Goal: Task Accomplishment & Management: Complete application form

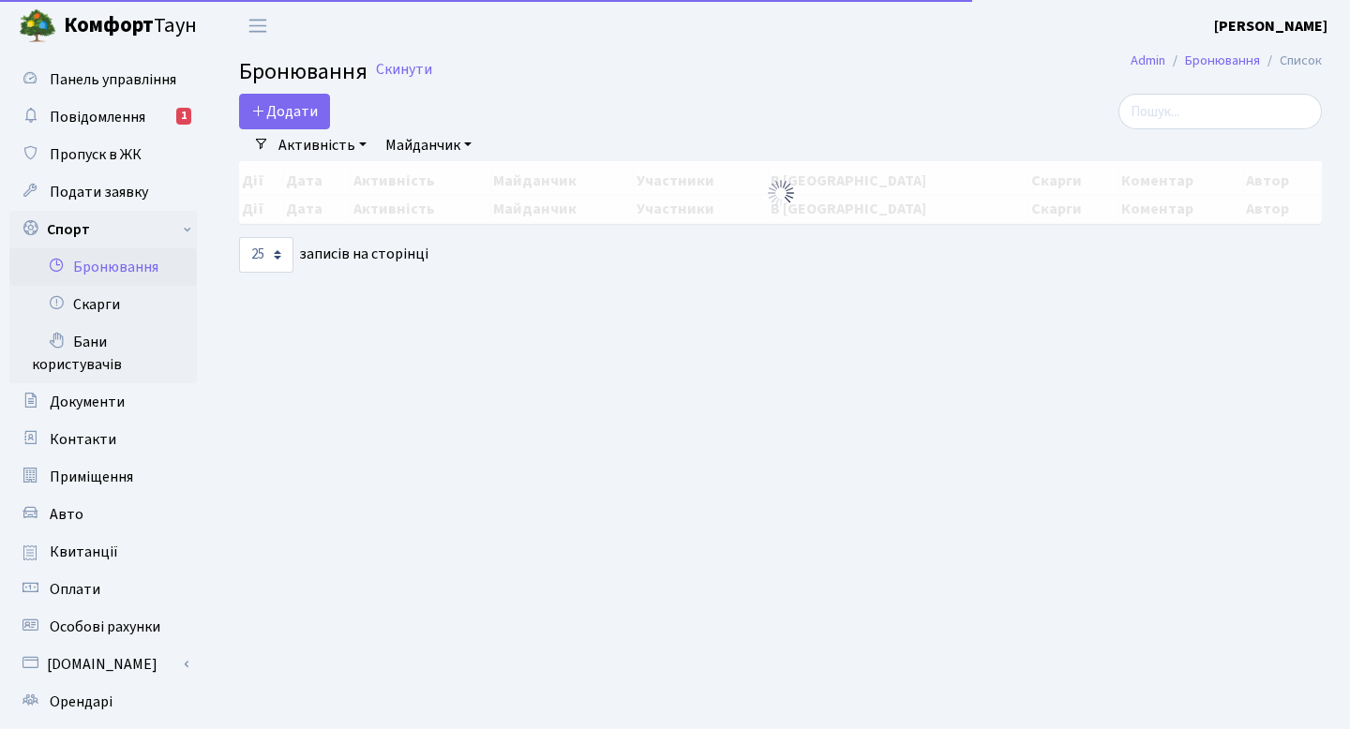
select select "25"
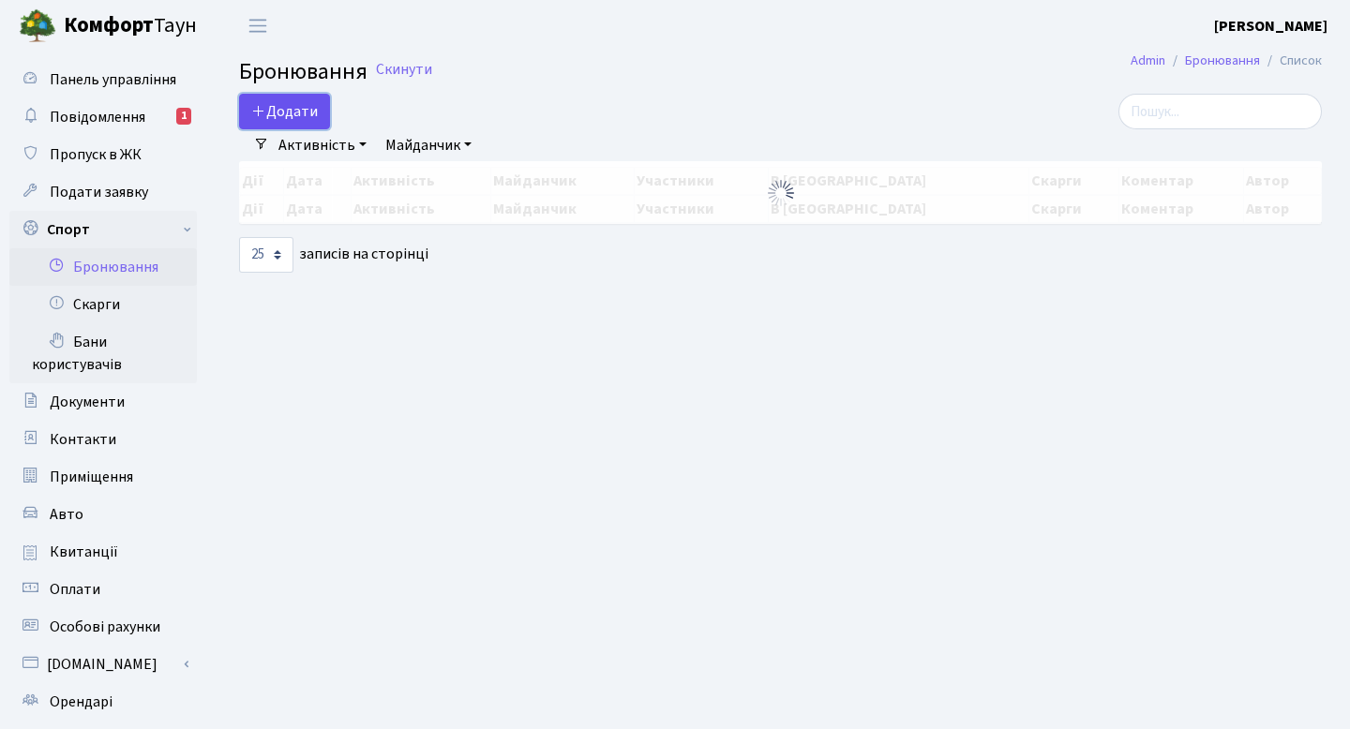
click at [318, 110] on button "Додати" at bounding box center [284, 112] width 91 height 36
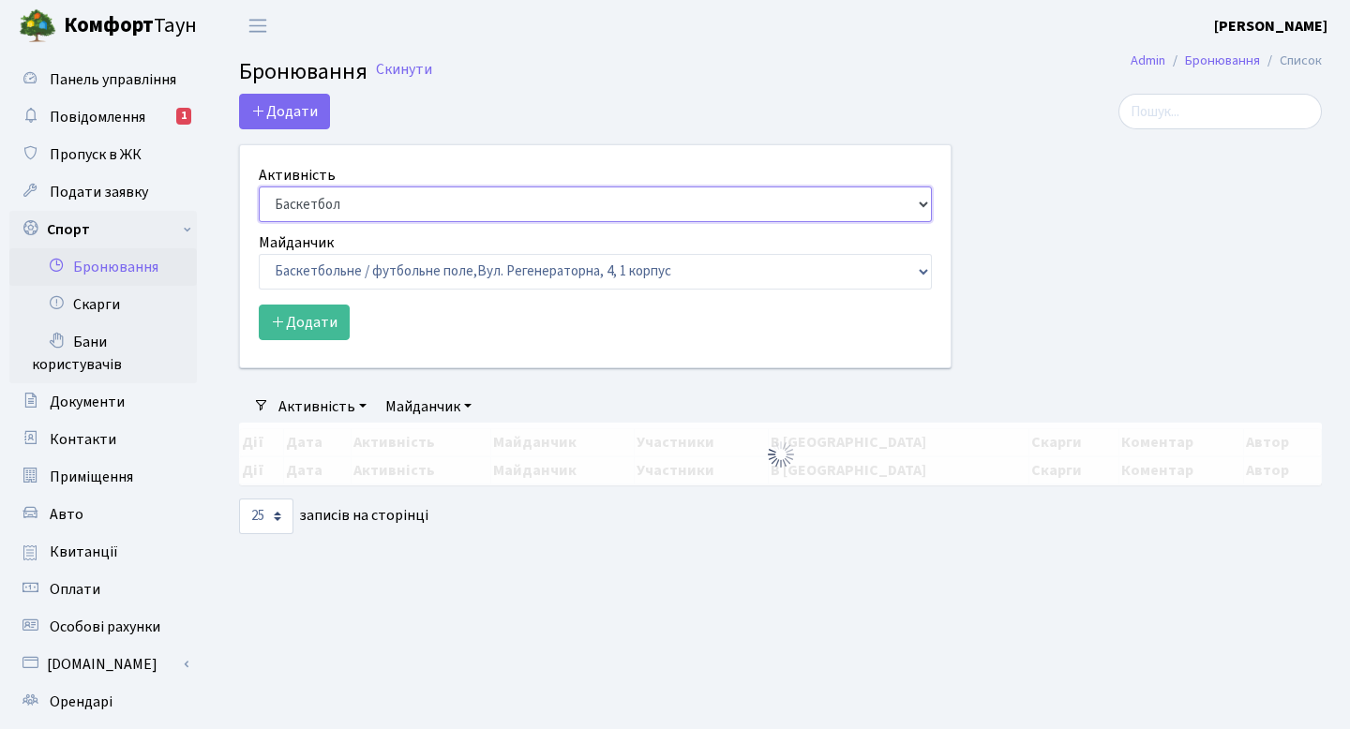
click at [387, 204] on select "Баскетбол Волейбол Йога Катання на роликах Настільний теніс [PERSON_NAME] Фітнес" at bounding box center [595, 205] width 673 height 36
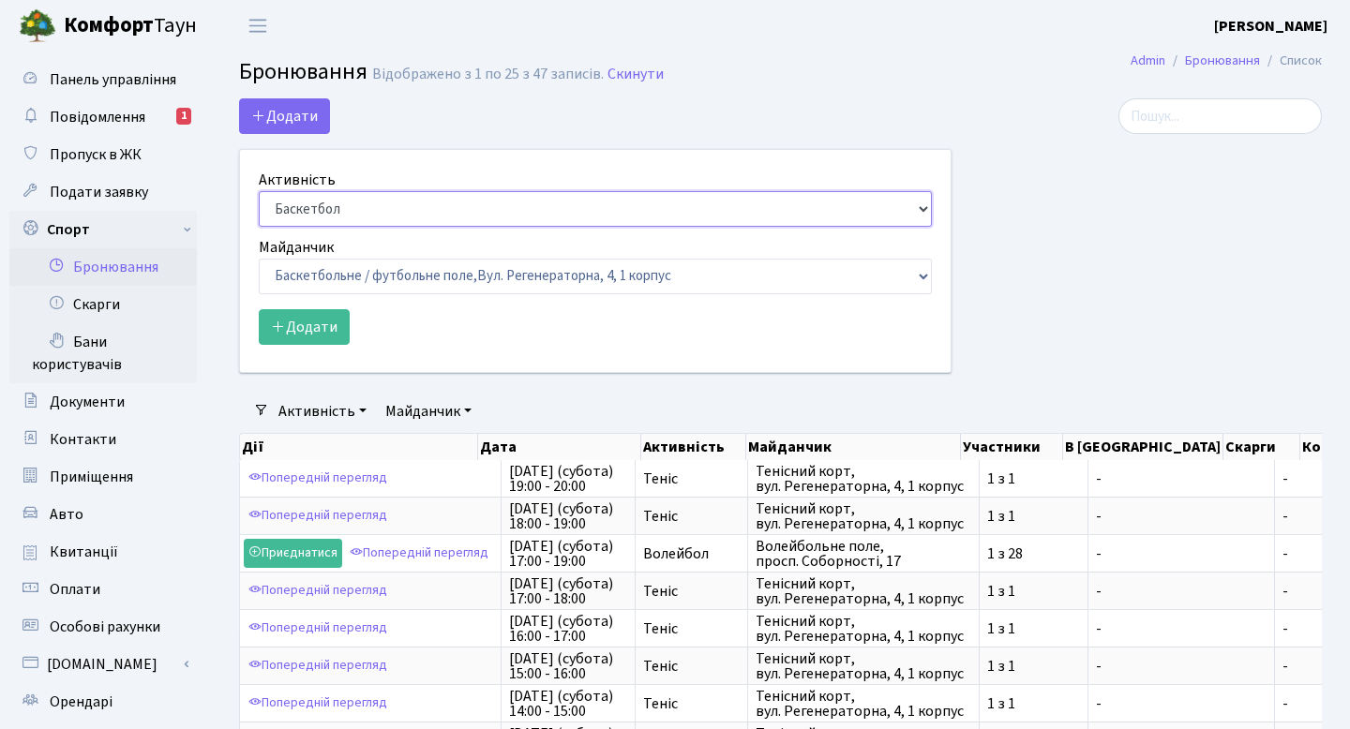
select select "1"
click at [259, 191] on select "Баскетбол Волейбол Йога Катання на роликах Настільний теніс [PERSON_NAME] Фітнес" at bounding box center [595, 209] width 673 height 36
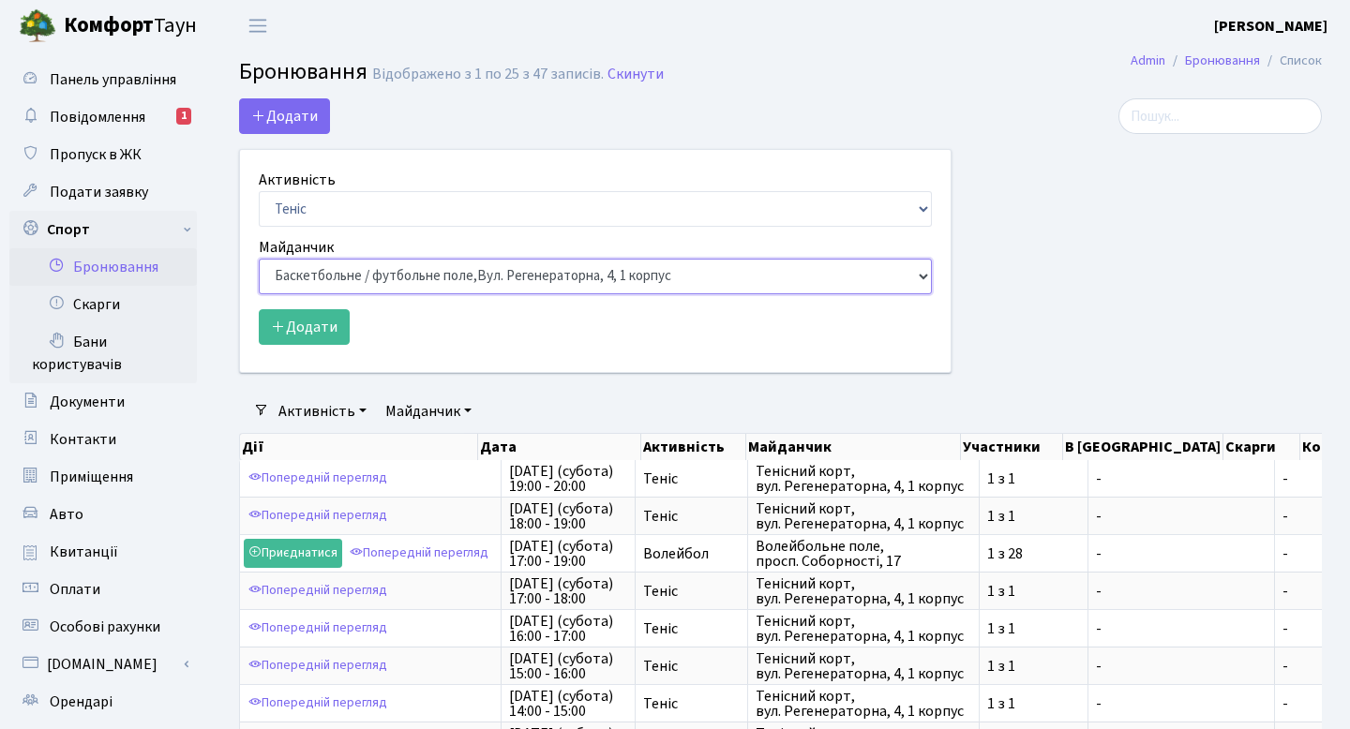
click at [377, 284] on select "Баскетбольне / футбольне поле, [GEOGRAPHIC_DATA]. [STREET_ADDRESS]. [STREET_ADD…" at bounding box center [595, 277] width 673 height 36
select select "1"
click at [259, 259] on select "Баскетбольне / футбольне поле, [GEOGRAPHIC_DATA]. [STREET_ADDRESS]. [STREET_ADD…" at bounding box center [595, 277] width 673 height 36
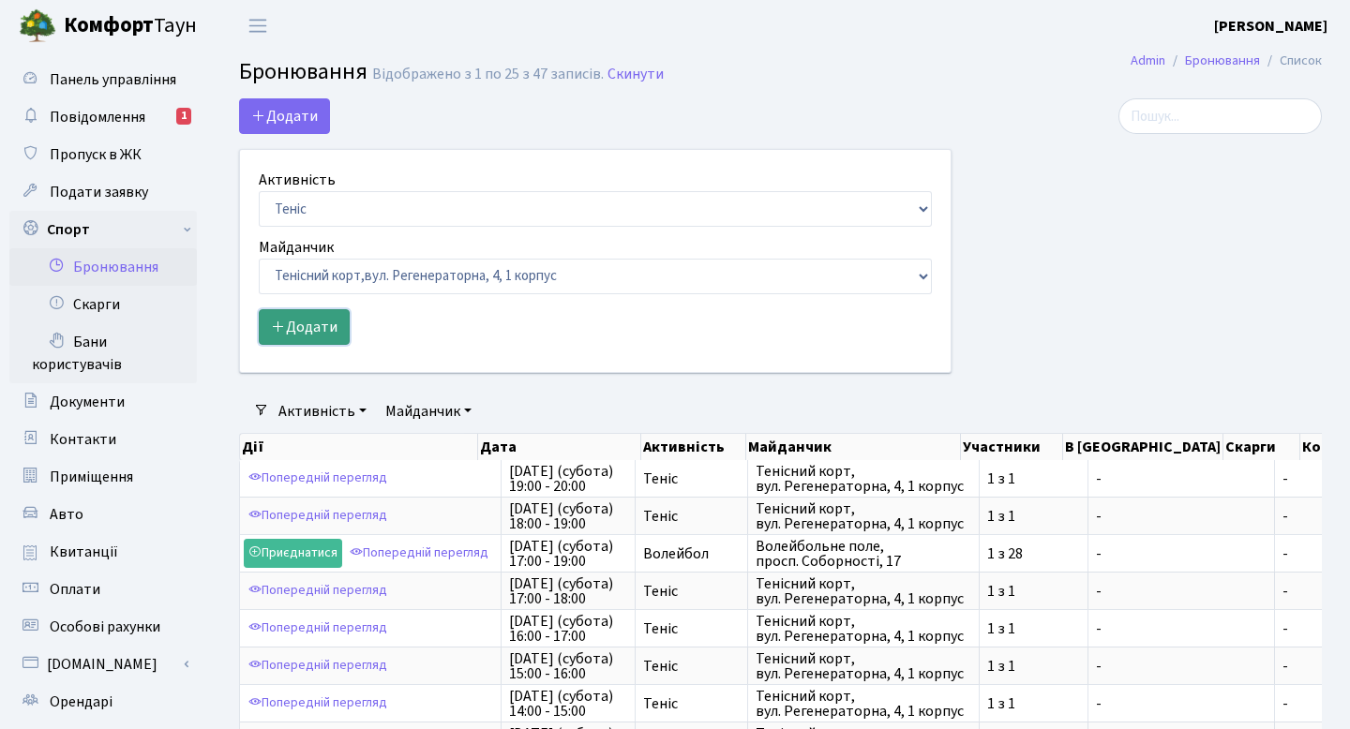
click at [312, 336] on button "Додати" at bounding box center [304, 327] width 91 height 36
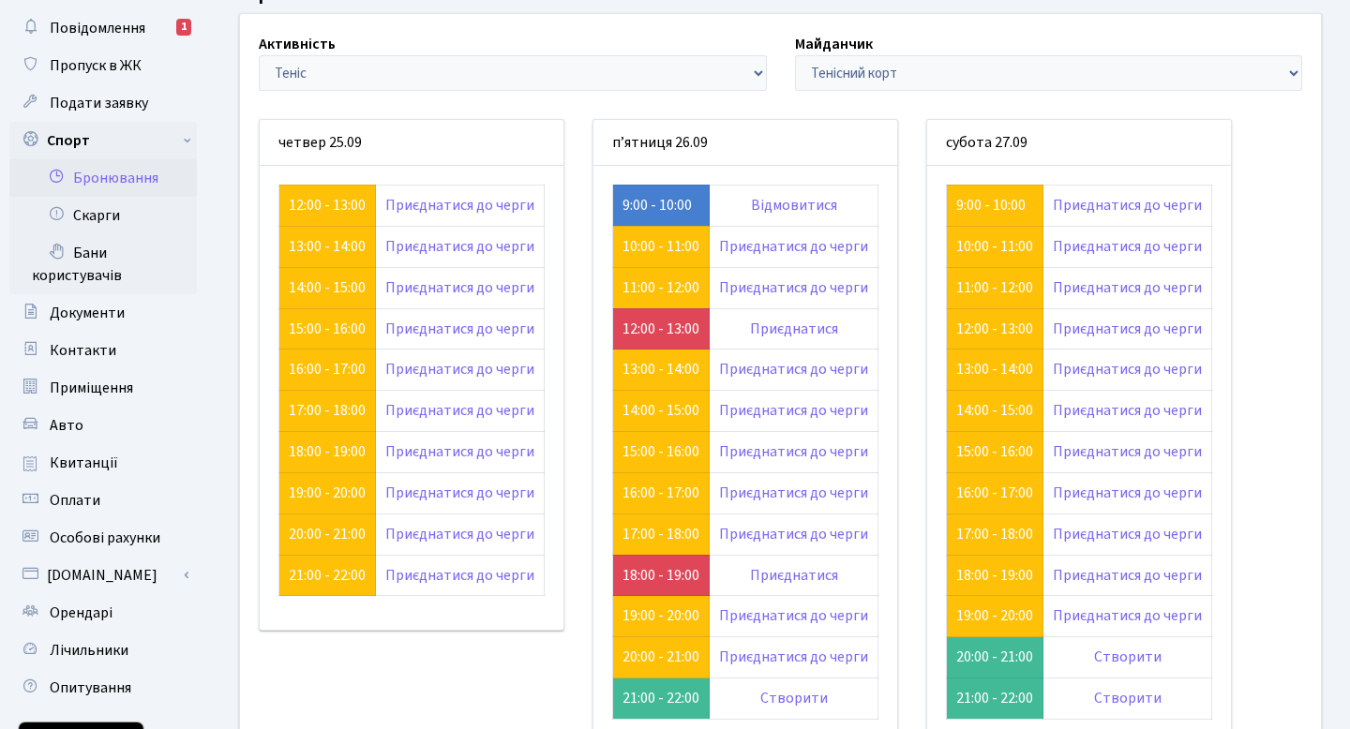
scroll to position [99, 0]
